Goal: Find specific page/section: Find specific page/section

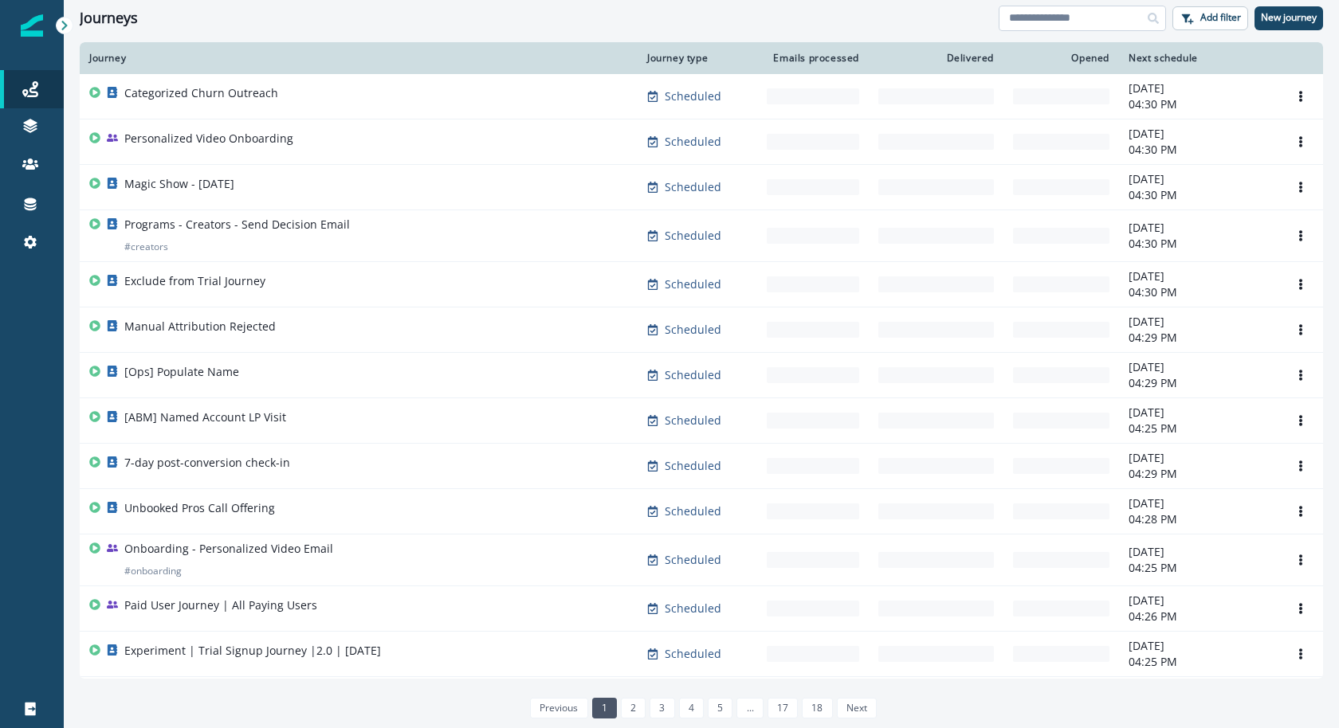
click at [1027, 14] on input at bounding box center [1082, 19] width 167 height 26
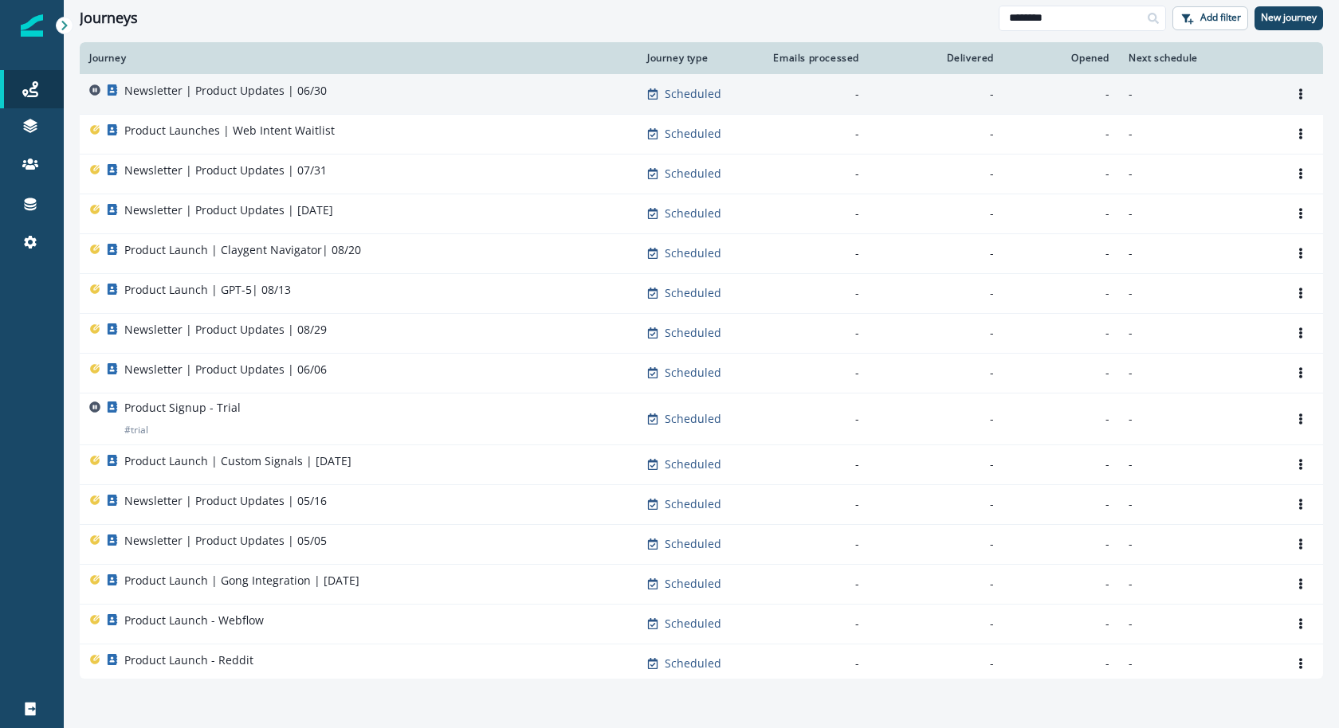
type input "*******"
click at [552, 83] on div "Newsletter | Product Updates | 06/30" at bounding box center [358, 94] width 539 height 22
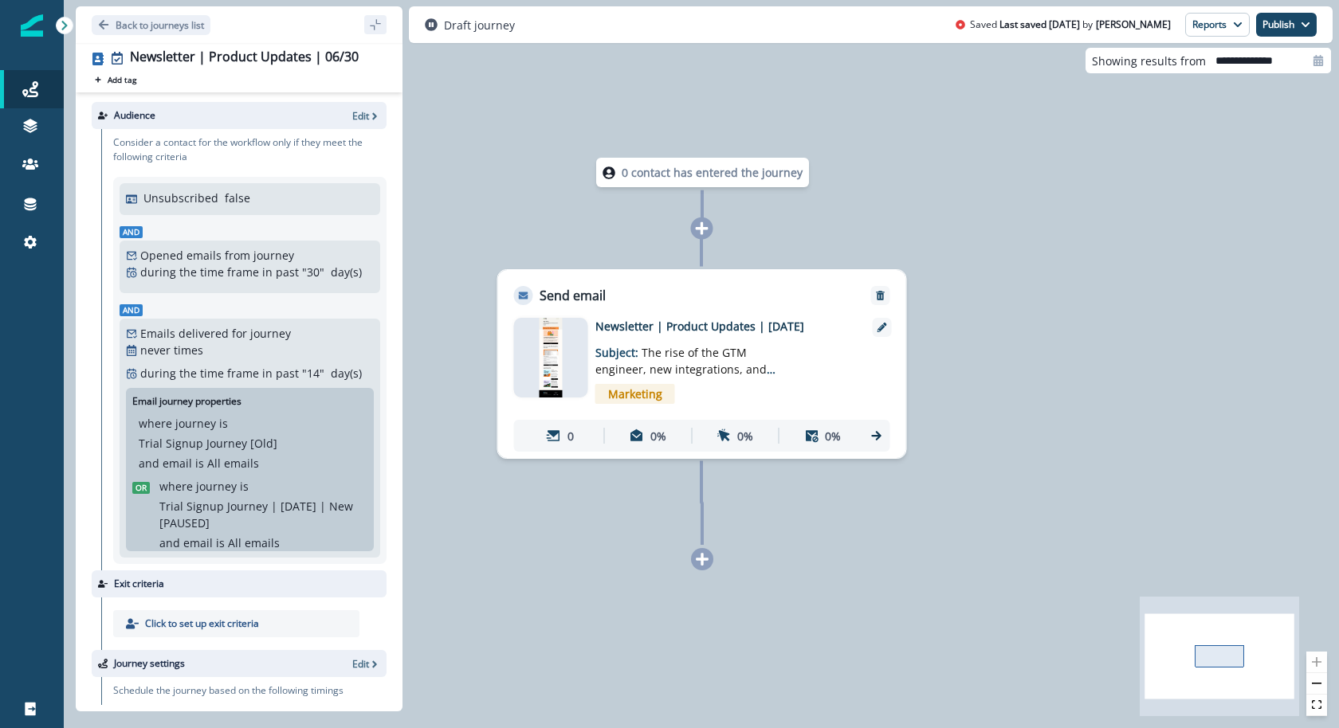
click at [541, 336] on img at bounding box center [551, 358] width 22 height 80
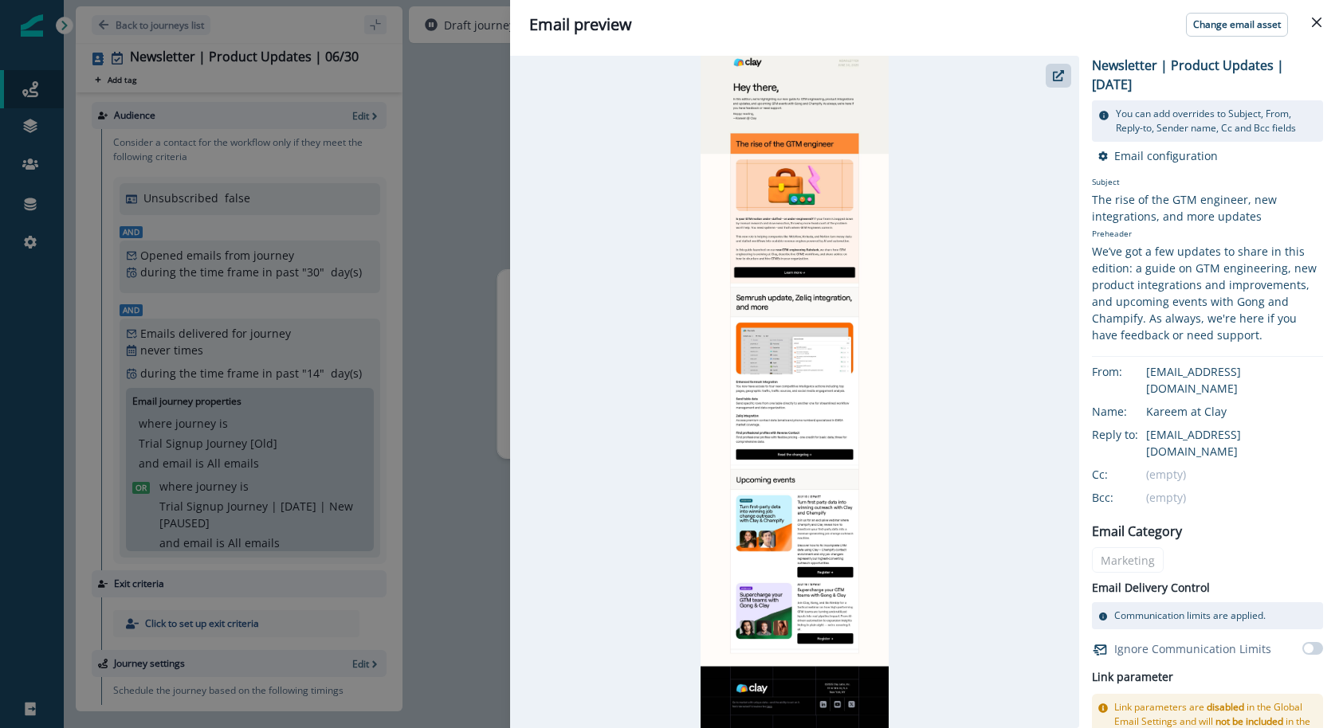
click at [469, 127] on div "Email preview Change email asset Newsletter | Product Updates | [DATE] You can …" at bounding box center [669, 364] width 1339 height 728
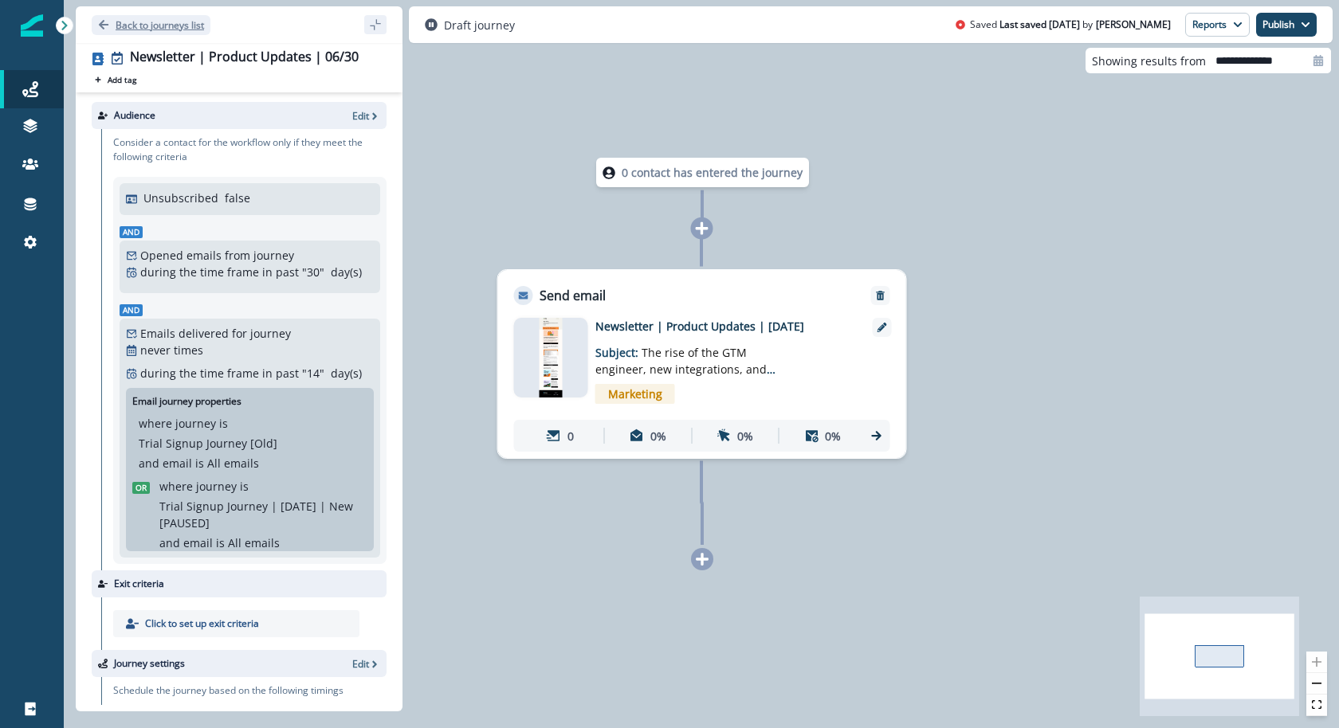
click at [192, 27] on p "Back to journeys list" at bounding box center [160, 25] width 88 height 14
